Goal: Navigation & Orientation: Find specific page/section

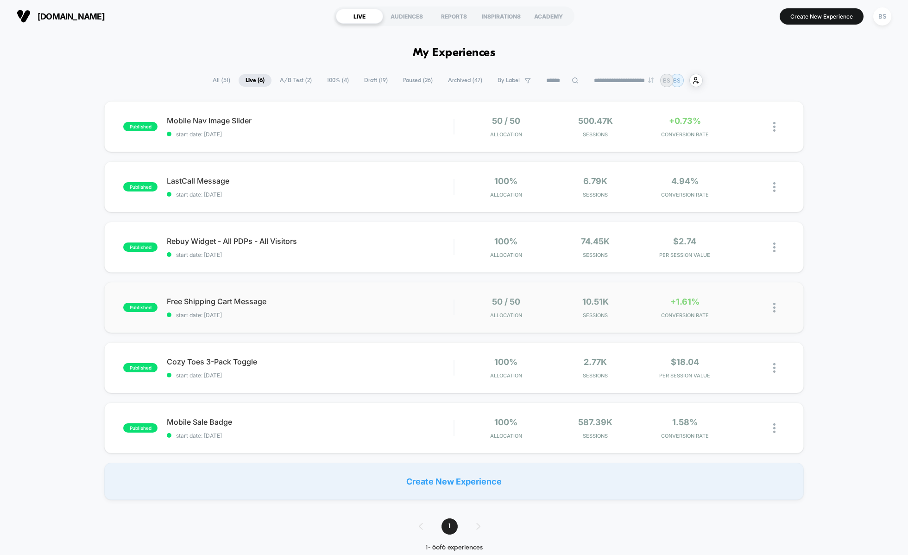
click at [349, 287] on div "published Free Shipping Cart Message start date: 9/23/2025 50 / 50 Allocation 1…" at bounding box center [453, 307] width 699 height 51
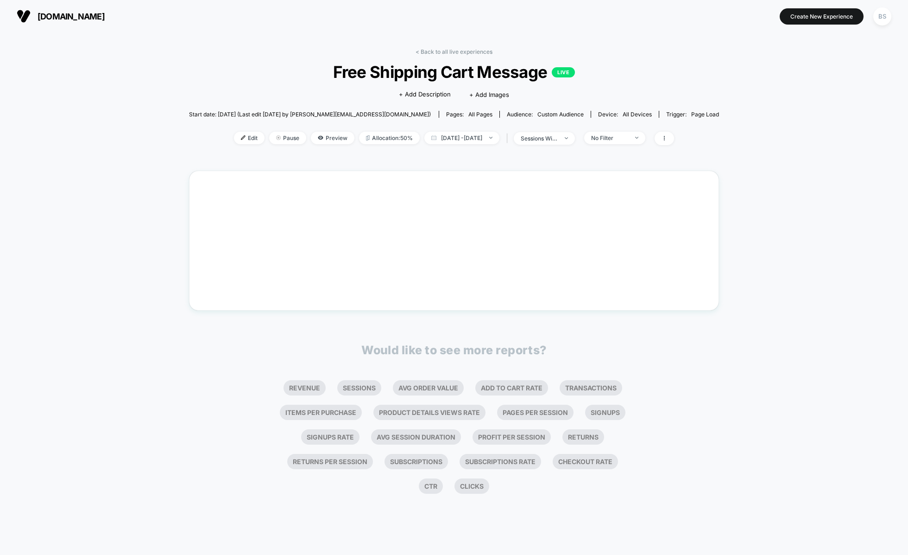
click at [361, 305] on div "Waiting for data… experience just started, data will be shown soon" at bounding box center [454, 241] width 531 height 140
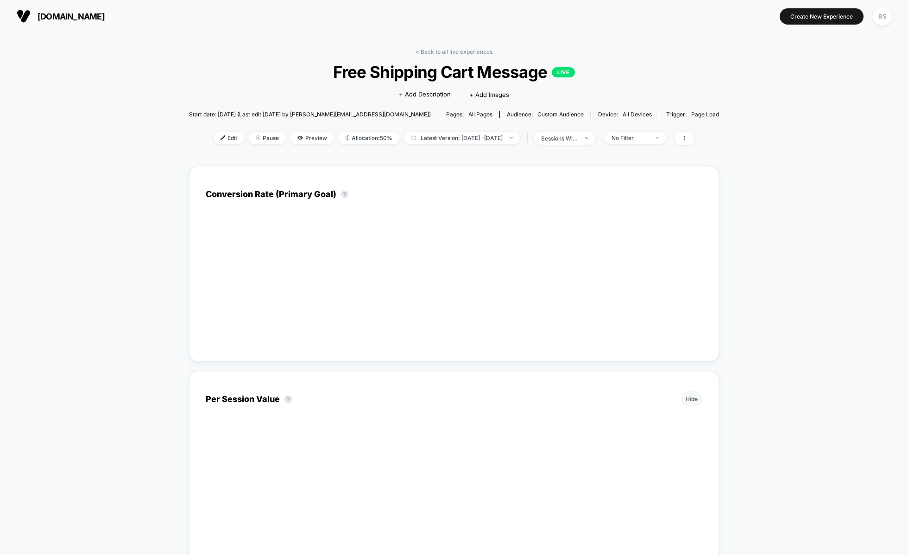
scroll to position [2, 0]
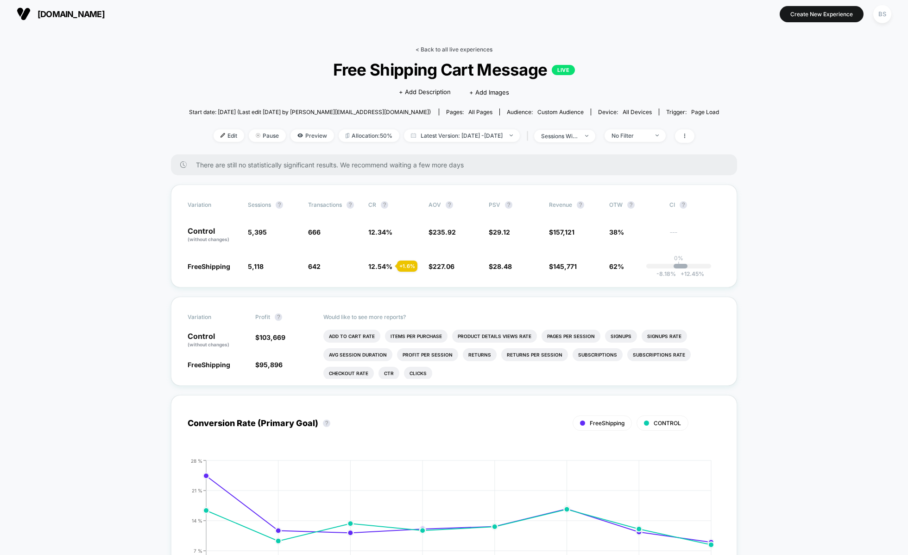
click at [449, 52] on link "< Back to all live experiences" at bounding box center [454, 49] width 77 height 7
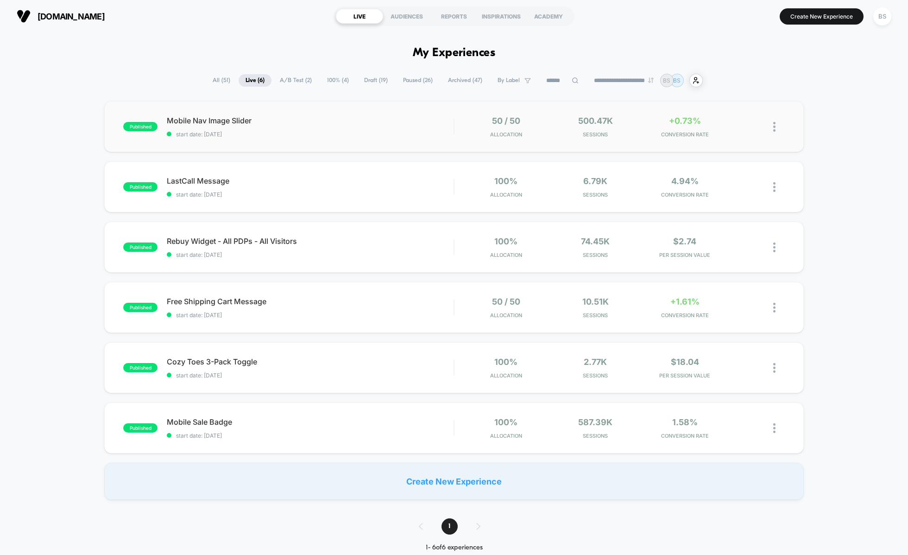
click at [594, 102] on div "published Mobile Nav Image Slider start date: 9/5/2025 50 / 50 Allocation 500.4…" at bounding box center [453, 126] width 699 height 51
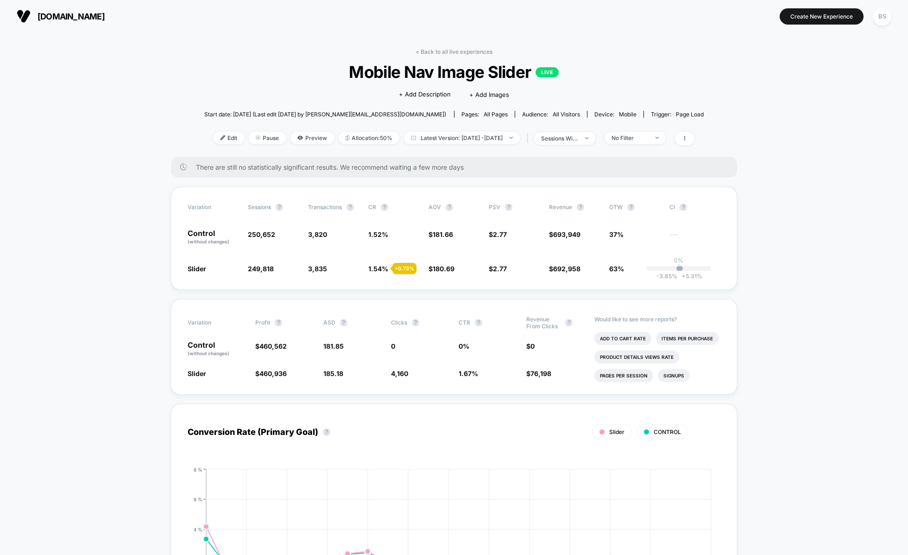
click at [428, 49] on link "< Back to all live experiences" at bounding box center [454, 51] width 77 height 7
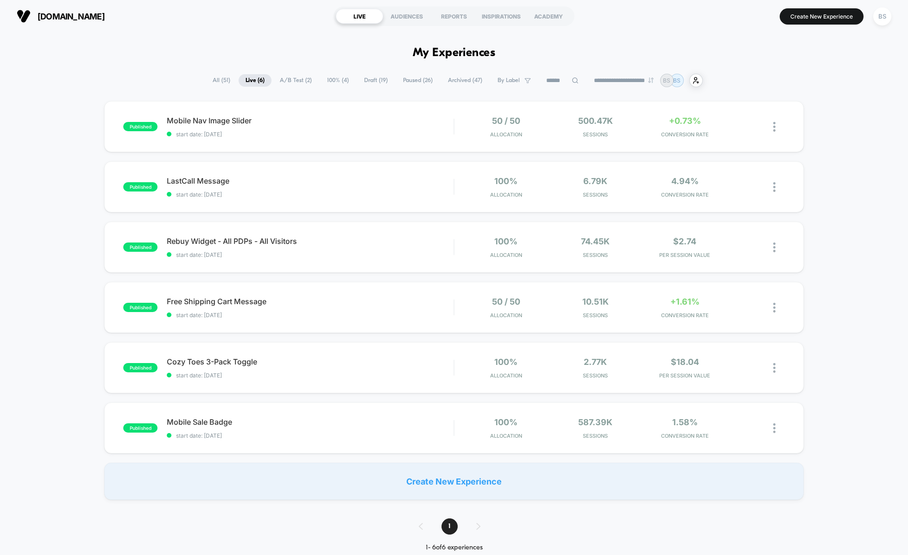
click at [208, 81] on span "All ( 51 )" at bounding box center [222, 80] width 32 height 13
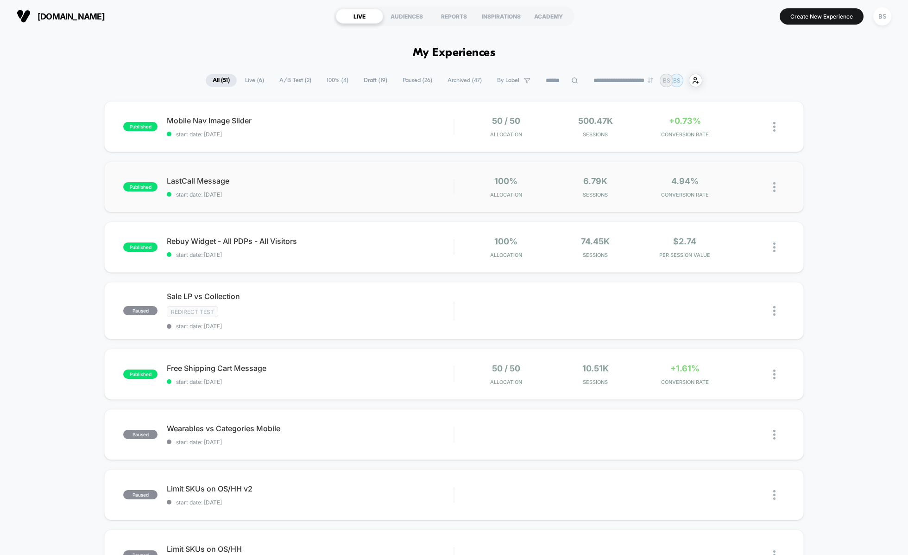
scroll to position [15, 0]
